Goal: Transaction & Acquisition: Purchase product/service

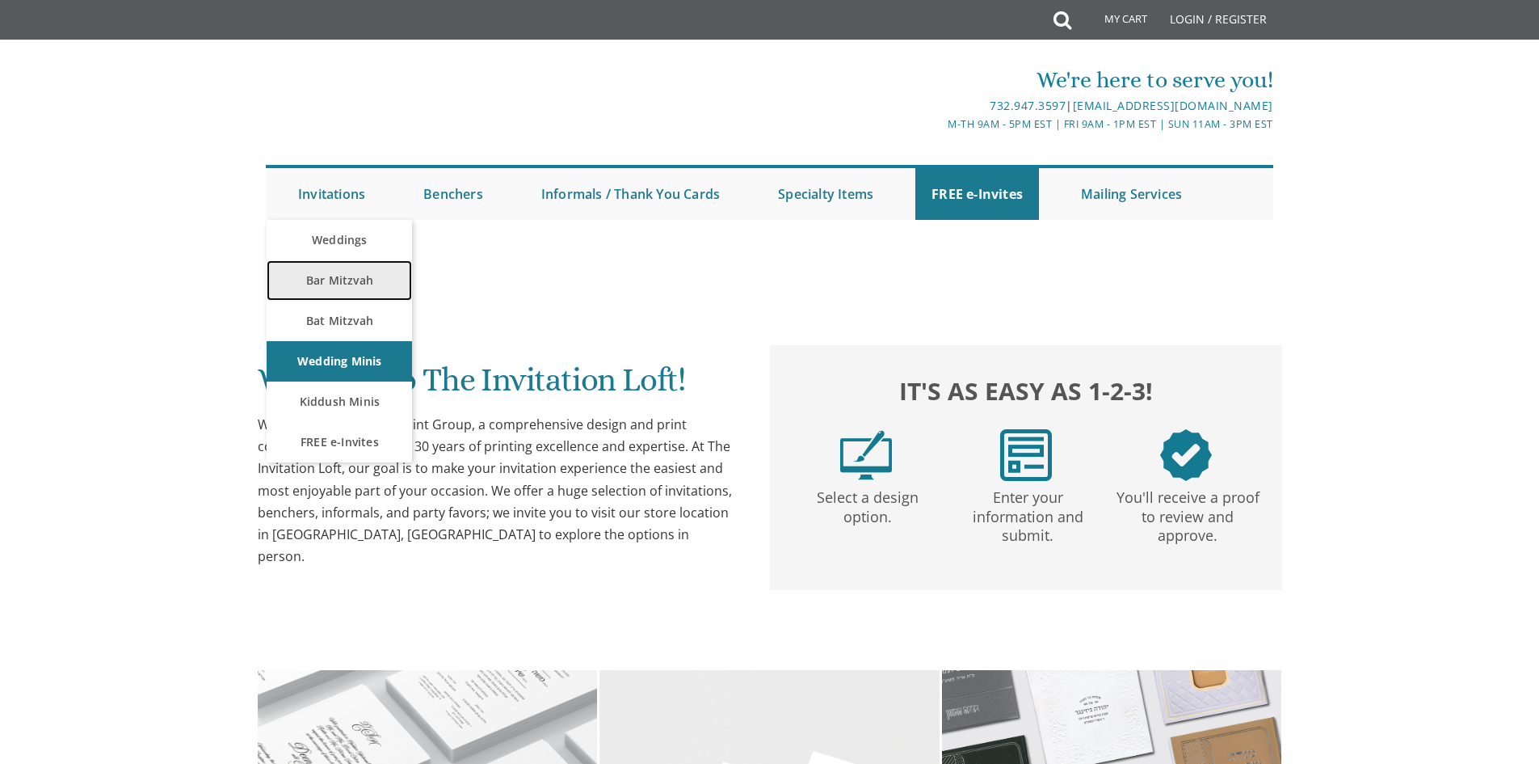
click at [337, 276] on link "Bar Mitzvah" at bounding box center [339, 280] width 145 height 40
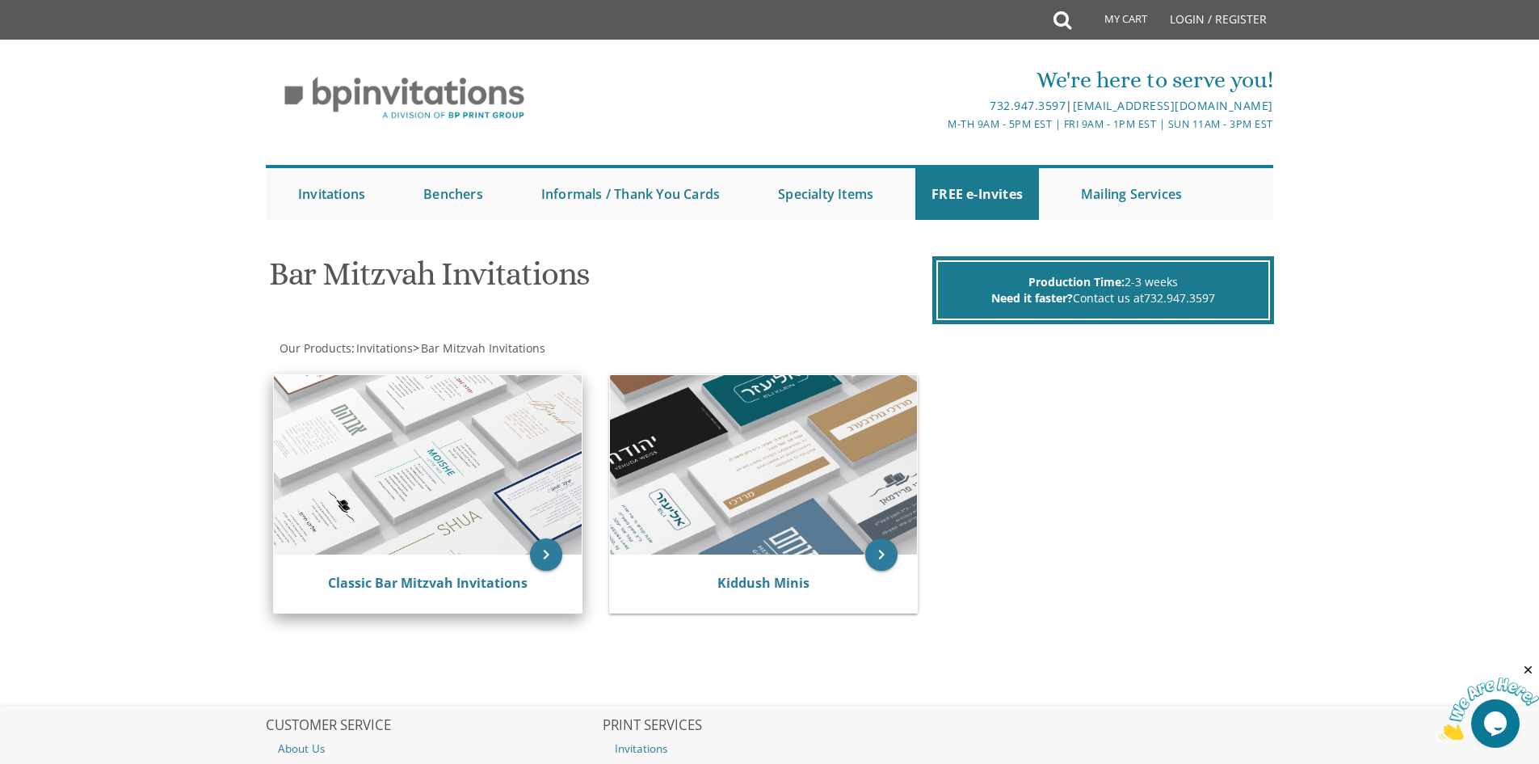
click at [440, 411] on img at bounding box center [428, 464] width 308 height 179
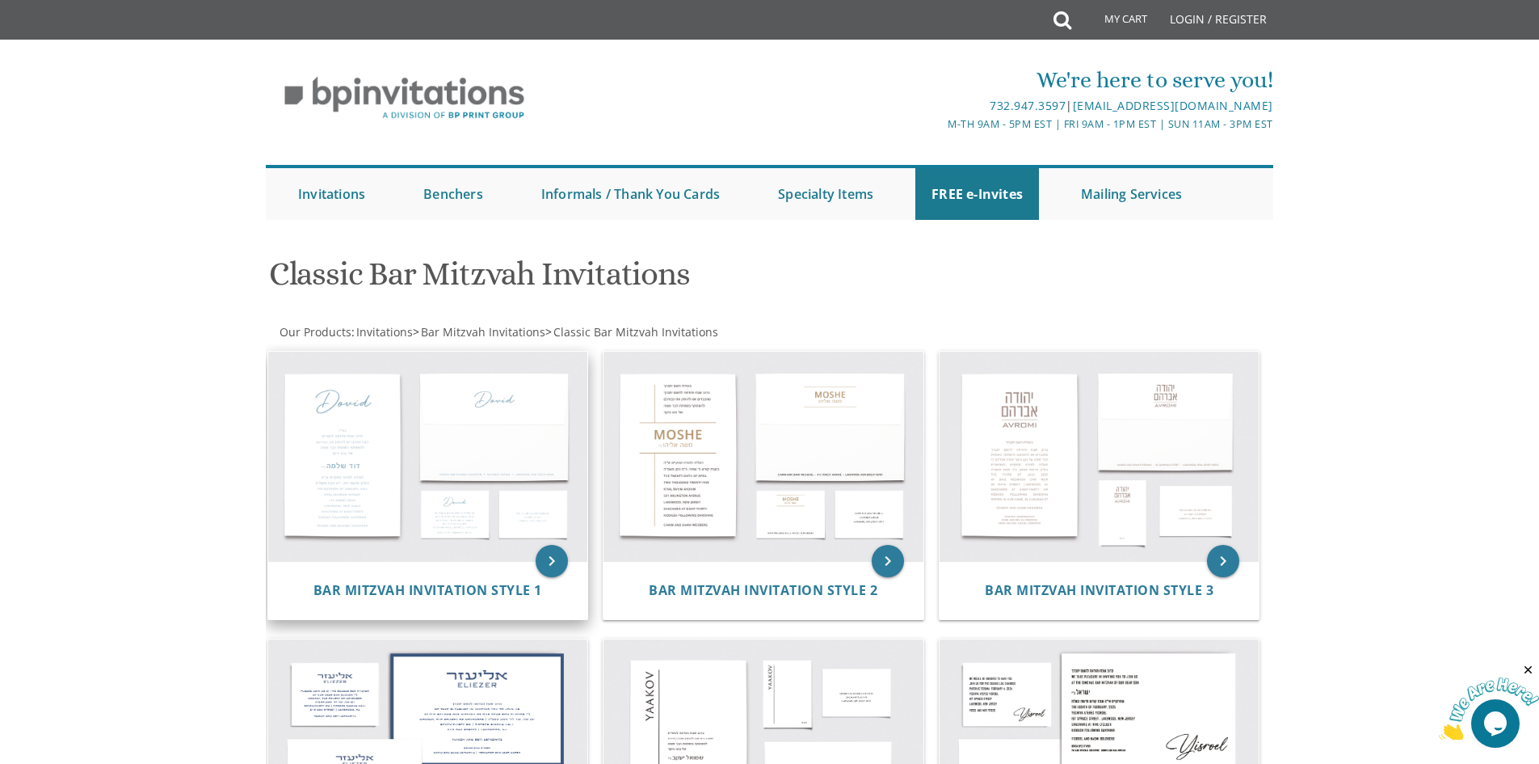
click at [413, 481] on img at bounding box center [428, 457] width 320 height 210
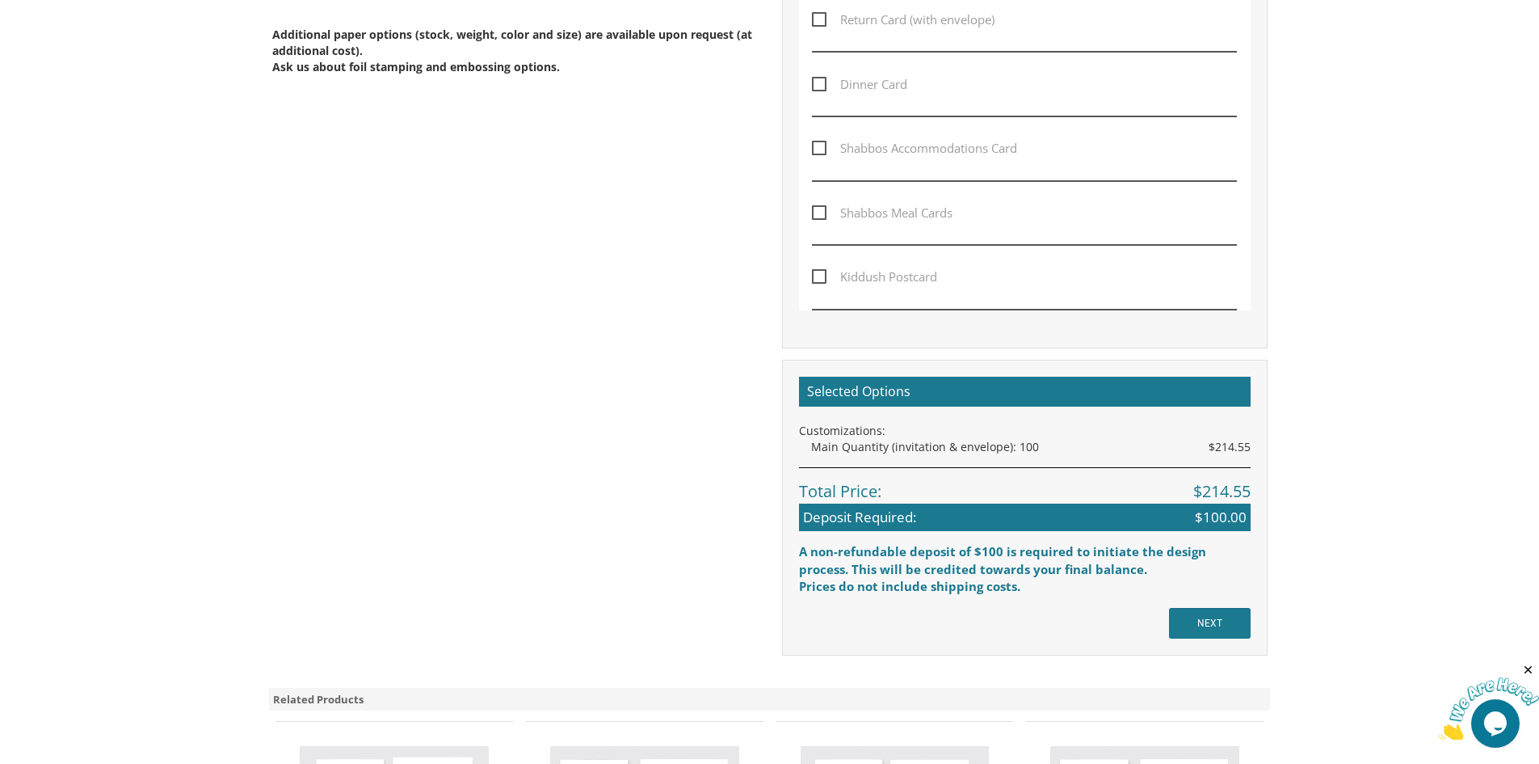
scroll to position [1447, 0]
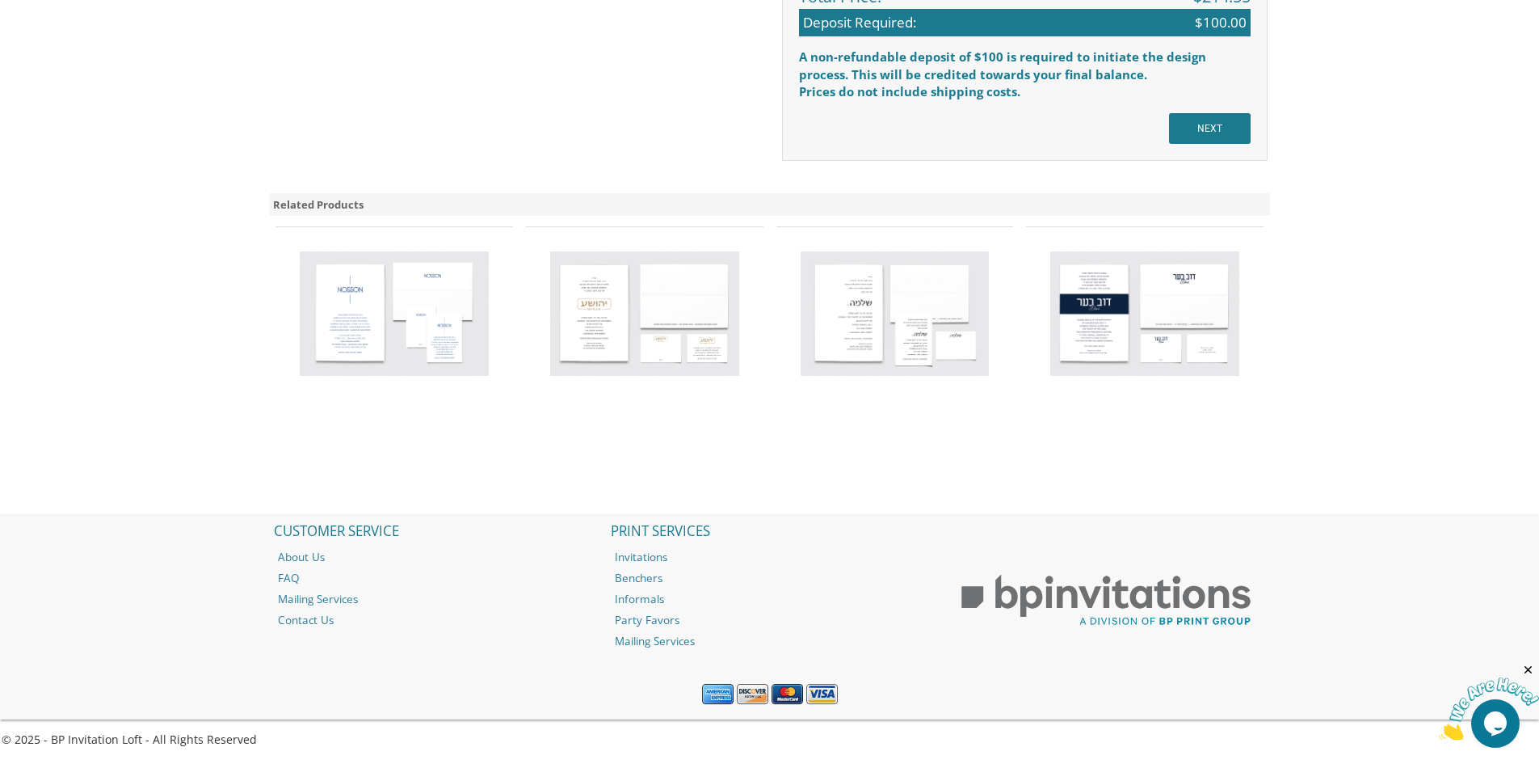
click at [605, 324] on img at bounding box center [644, 313] width 189 height 124
